Goal: Find specific page/section: Find specific page/section

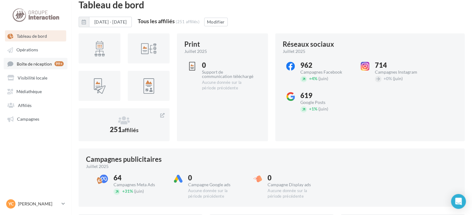
click at [30, 64] on span "Boîte de réception" at bounding box center [34, 63] width 35 height 5
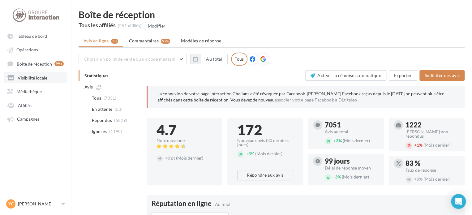
click at [45, 81] on link "Visibilité locale" at bounding box center [36, 77] width 64 height 11
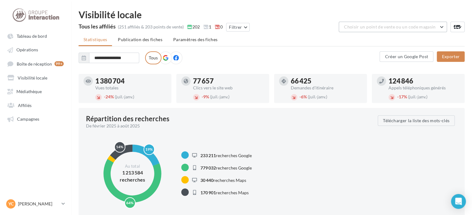
click at [404, 26] on span "Choisir un point de vente ou un code magasin" at bounding box center [390, 26] width 92 height 5
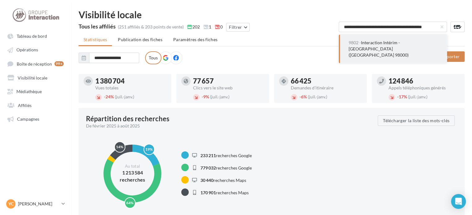
type input "**********"
click at [393, 43] on span "9802 - Interaction Intérim - [GEOGRAPHIC_DATA] ([GEOGRAPHIC_DATA] 98000)" at bounding box center [378, 49] width 60 height 18
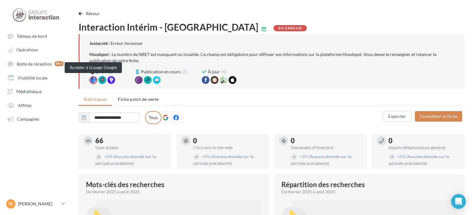
click at [93, 77] on div at bounding box center [93, 80] width 8 height 8
